Goal: Information Seeking & Learning: Find specific fact

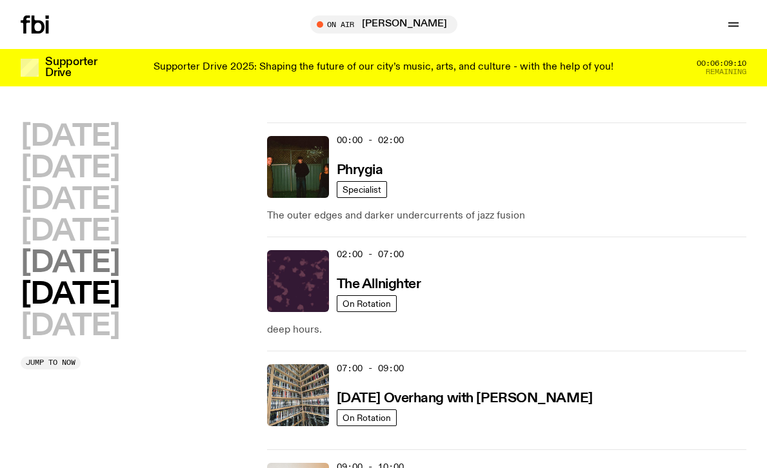
click at [93, 265] on h2 "[DATE]" at bounding box center [70, 263] width 99 height 29
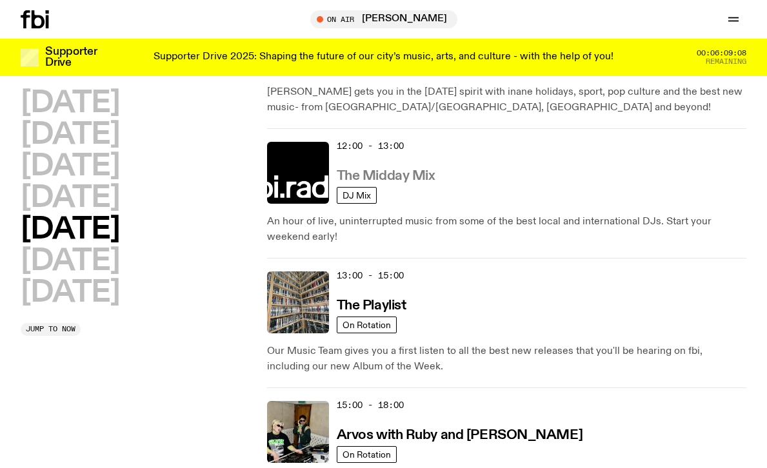
scroll to position [381, 0]
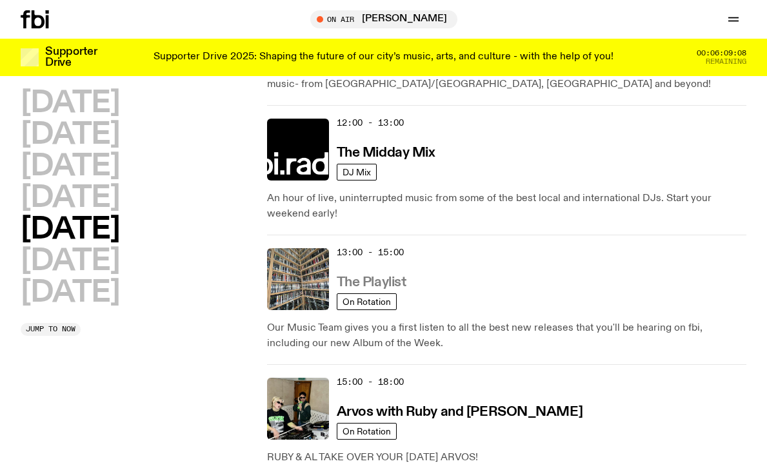
click at [388, 279] on h3 "The Playlist" at bounding box center [372, 283] width 70 height 14
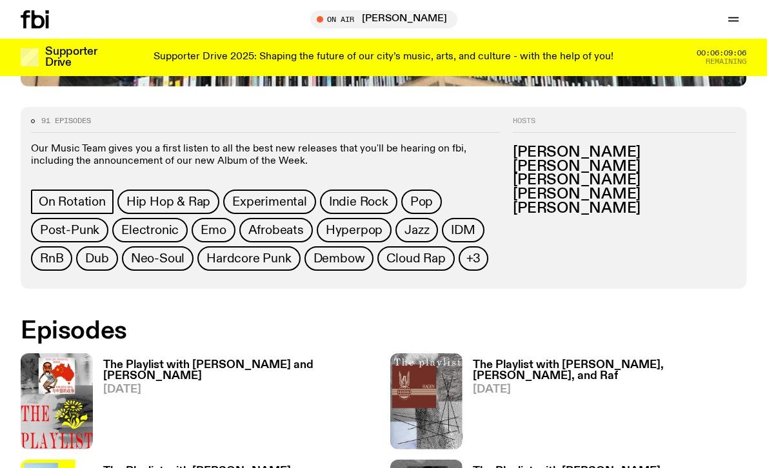
scroll to position [674, 0]
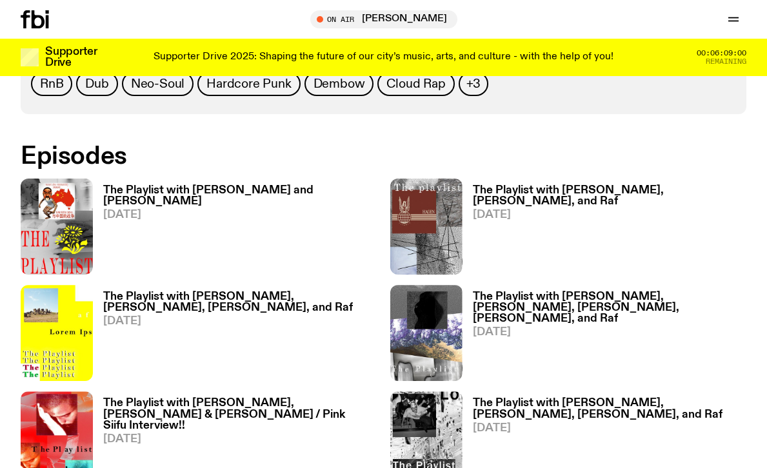
click at [263, 190] on h3 "The Playlist with [PERSON_NAME] and [PERSON_NAME]" at bounding box center [240, 196] width 274 height 22
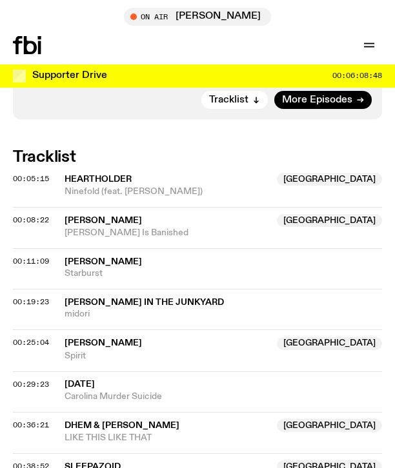
scroll to position [833, 0]
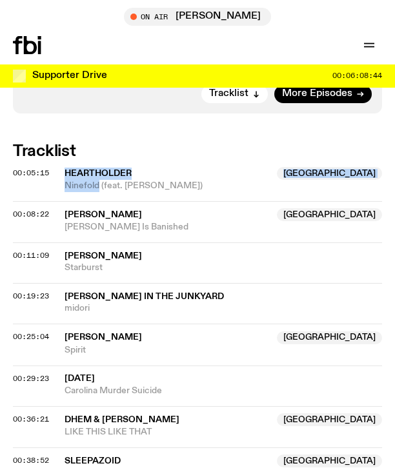
drag, startPoint x: 99, startPoint y: 143, endPoint x: 66, endPoint y: 132, distance: 34.1
click at [66, 167] on div "heartholder NSW Ninefold (feat. [PERSON_NAME])" at bounding box center [223, 179] width 317 height 25
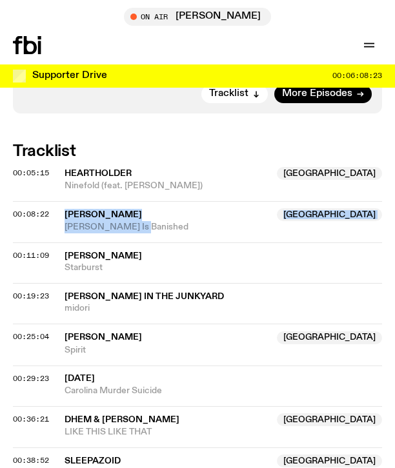
drag, startPoint x: 148, startPoint y: 188, endPoint x: 65, endPoint y: 174, distance: 83.9
click at [65, 208] on div "[PERSON_NAME] NSW [PERSON_NAME] Is Banished" at bounding box center [223, 220] width 317 height 25
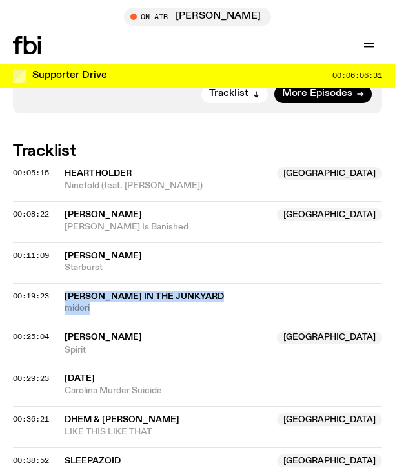
drag, startPoint x: 100, startPoint y: 263, endPoint x: 64, endPoint y: 257, distance: 36.5
click at [65, 291] on div "[PERSON_NAME] in the junkyard midori" at bounding box center [223, 303] width 317 height 25
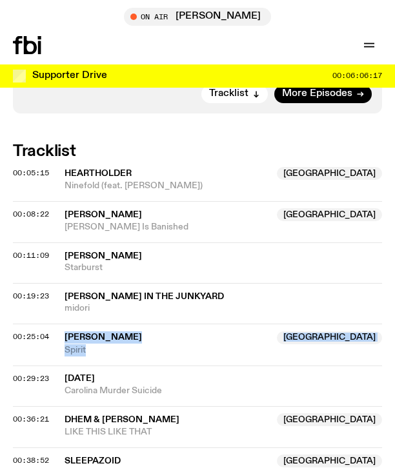
drag, startPoint x: 94, startPoint y: 306, endPoint x: 65, endPoint y: 295, distance: 30.4
click at [65, 332] on div "[PERSON_NAME] NSW Spirit" at bounding box center [223, 344] width 317 height 25
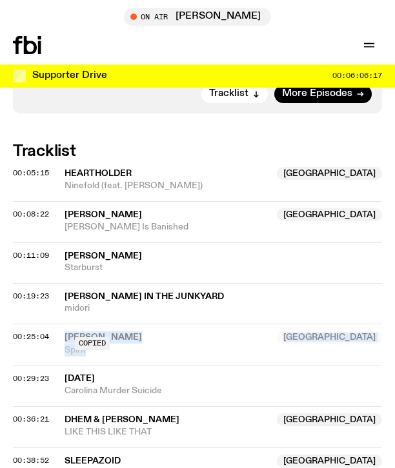
copy div "[PERSON_NAME] NSW Spirit"
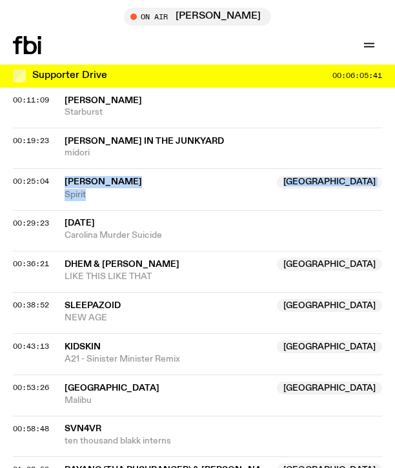
scroll to position [989, 0]
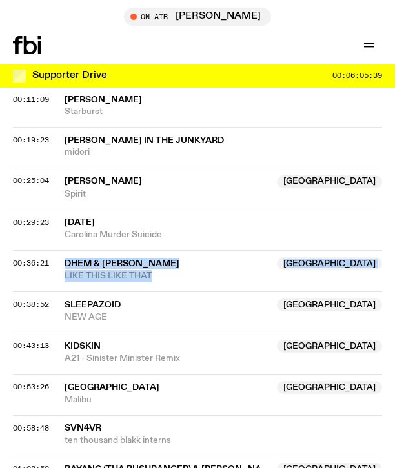
drag, startPoint x: 157, startPoint y: 235, endPoint x: 67, endPoint y: 220, distance: 91.6
click at [67, 257] on div "DHEM & [PERSON_NAME] [GEOGRAPHIC_DATA] LIKE THIS LIKE THAT" at bounding box center [223, 269] width 317 height 25
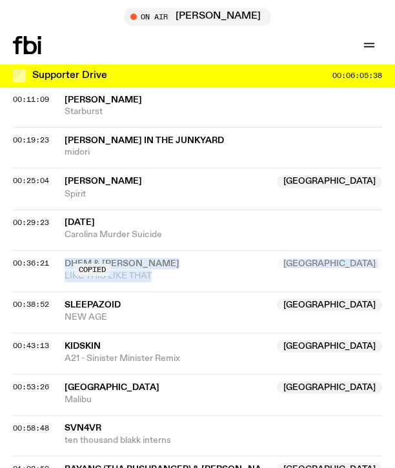
copy div "DHEM & [PERSON_NAME] [GEOGRAPHIC_DATA] LIKE THIS LIKE THAT"
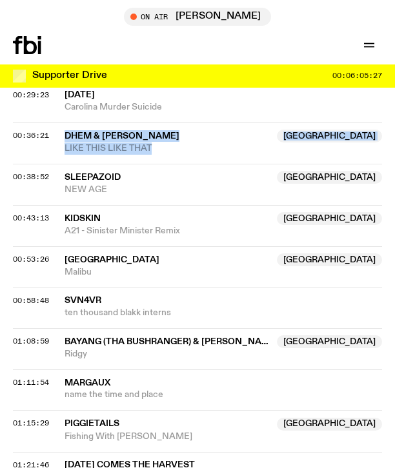
scroll to position [1142, 0]
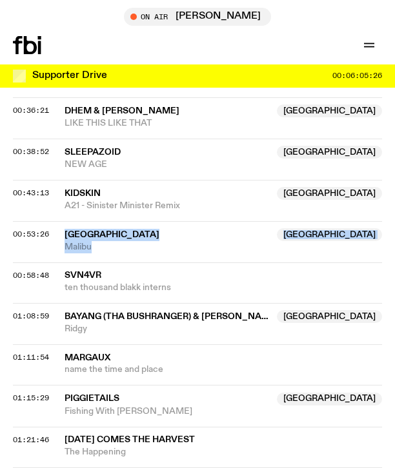
drag, startPoint x: 99, startPoint y: 205, endPoint x: 65, endPoint y: 193, distance: 36.9
click at [65, 228] on div "[GEOGRAPHIC_DATA] [GEOGRAPHIC_DATA] [GEOGRAPHIC_DATA]" at bounding box center [223, 240] width 317 height 25
copy div "[GEOGRAPHIC_DATA] [GEOGRAPHIC_DATA] [GEOGRAPHIC_DATA]"
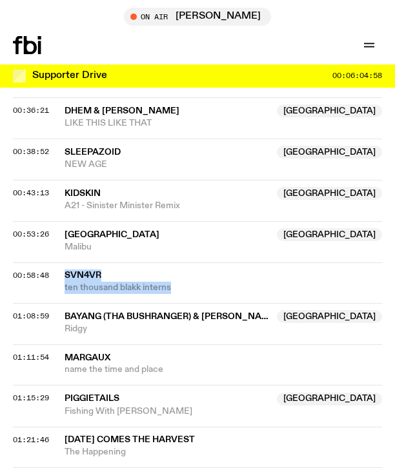
drag, startPoint x: 186, startPoint y: 250, endPoint x: 65, endPoint y: 235, distance: 121.6
click at [65, 270] on div "svn4vr ten thousand blakk interns" at bounding box center [223, 282] width 317 height 25
copy div "svn4vr ten thousand blakk interns"
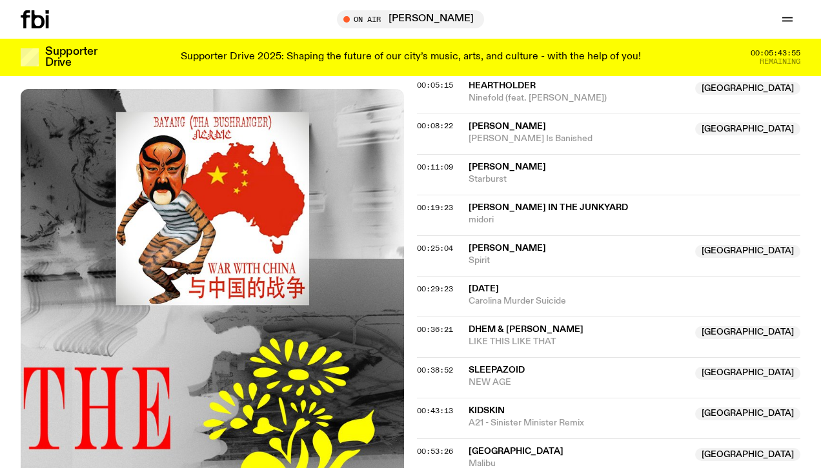
scroll to position [992, 0]
